Goal: Complete application form

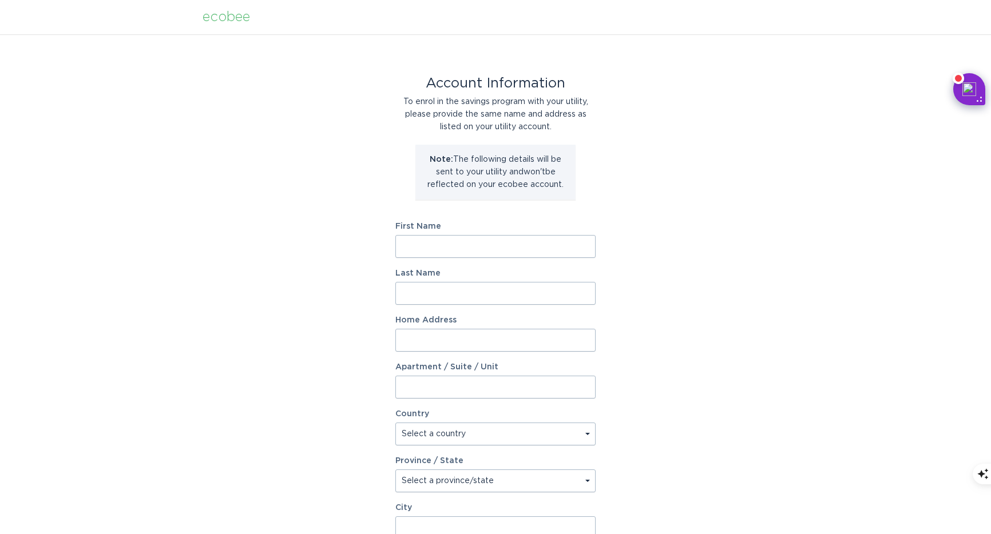
click at [471, 251] on input "First Name" at bounding box center [495, 246] width 200 height 23
type input "[PERSON_NAME]"
type input "[STREET_ADDRESS]"
select select "US"
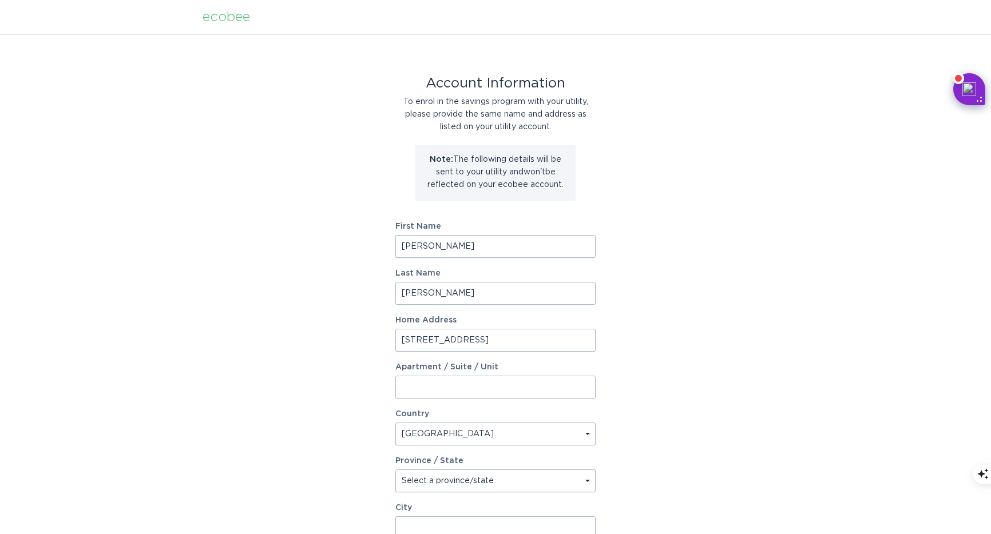
type input "[GEOGRAPHIC_DATA]"
type input "47906"
select select "IN"
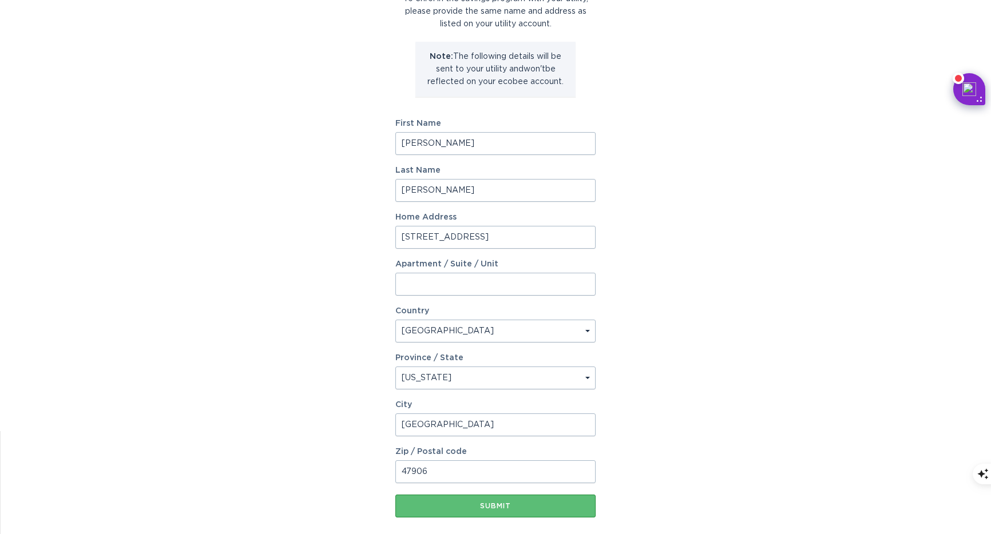
scroll to position [162, 0]
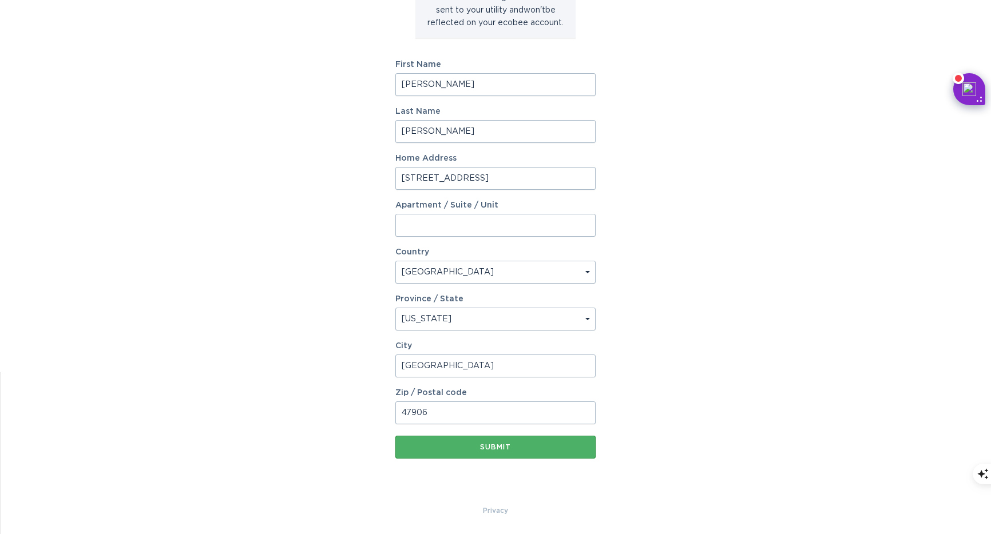
click at [502, 447] on div "Submit" at bounding box center [495, 447] width 189 height 7
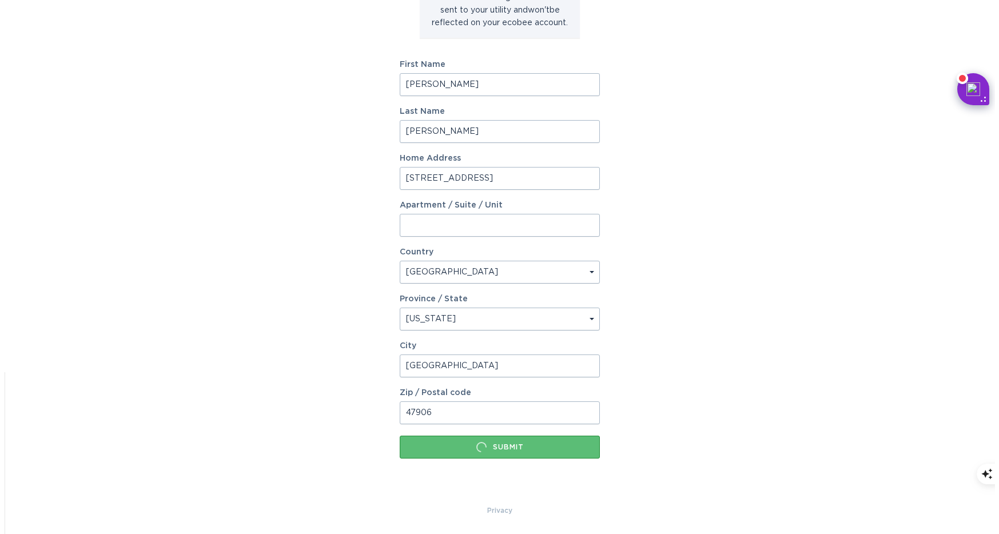
scroll to position [0, 0]
